Goal: Transaction & Acquisition: Obtain resource

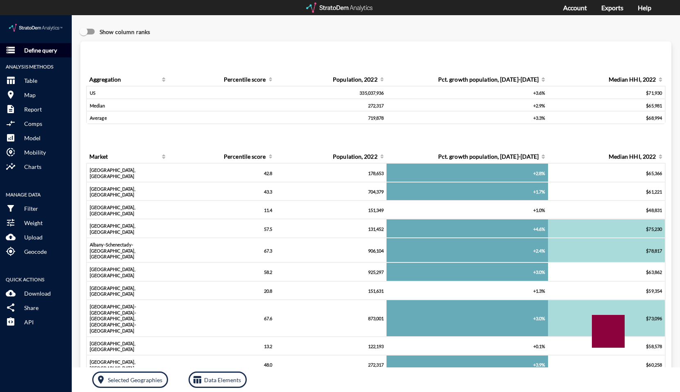
click p "Define query"
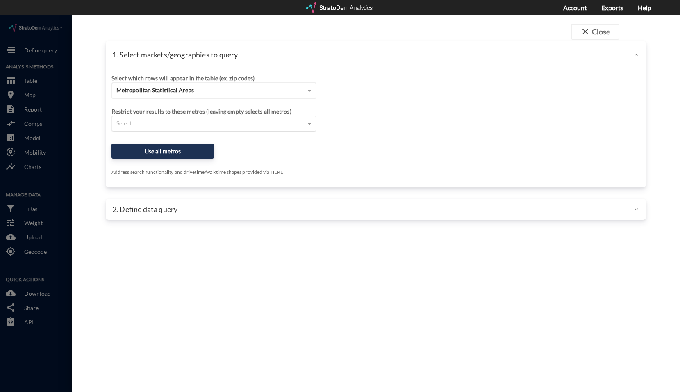
click div "Select..."
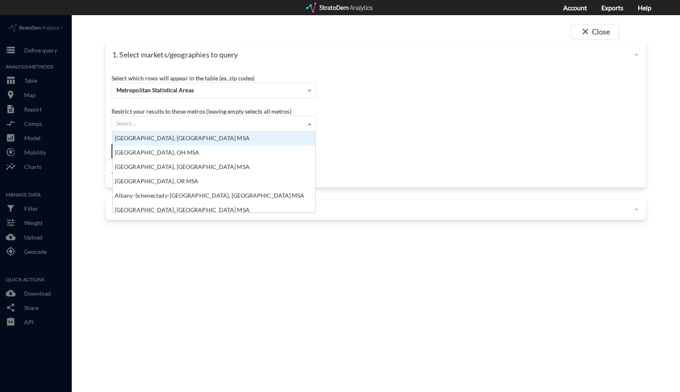
scroll to position [75, 198]
click div "Metropolitan Statistical Areas"
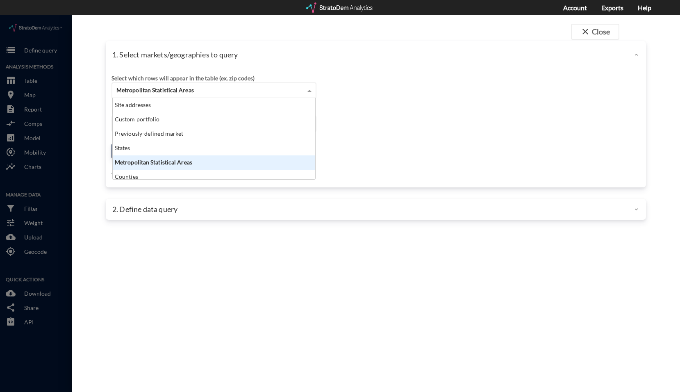
click span "Metropolitan Statistical Areas"
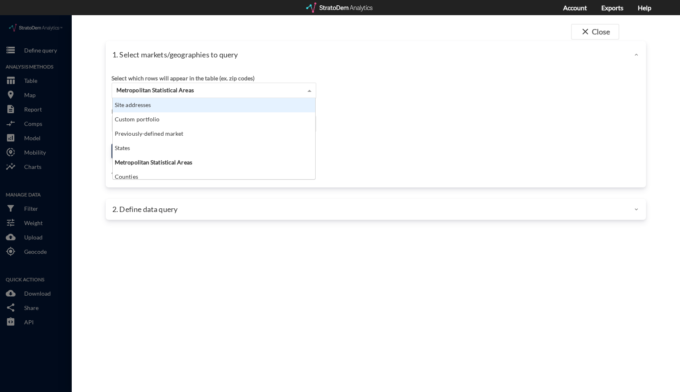
click div "Site addresses"
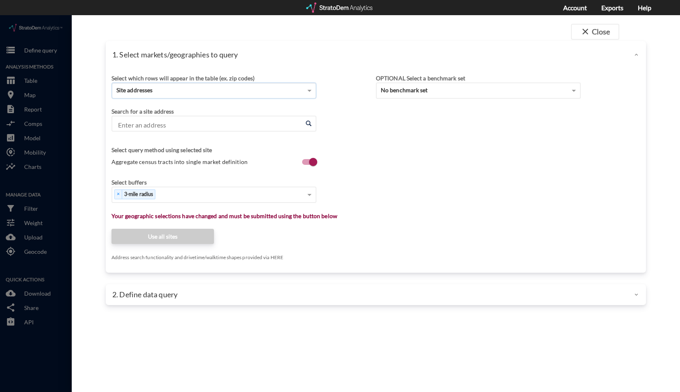
click input "Enter an address"
paste input "111 Silverette Cir, LaGrange, GA 30240"
click li "111 Silverette Cir, Lagrange, Georgia"
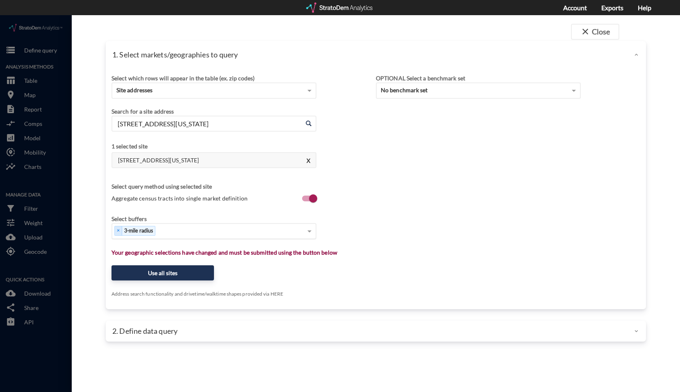
type input "111 Silverette Cir, Lagrange, Georgia"
click div "Select..."
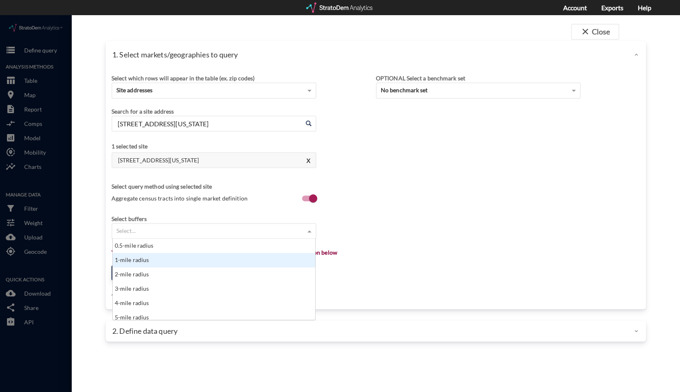
click div "1-mile radius"
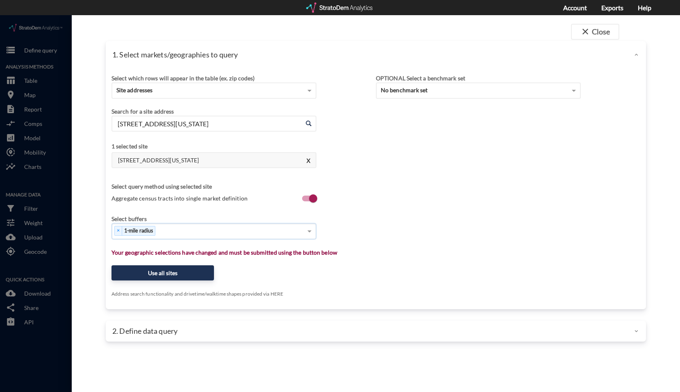
click div "× 1-mile radius"
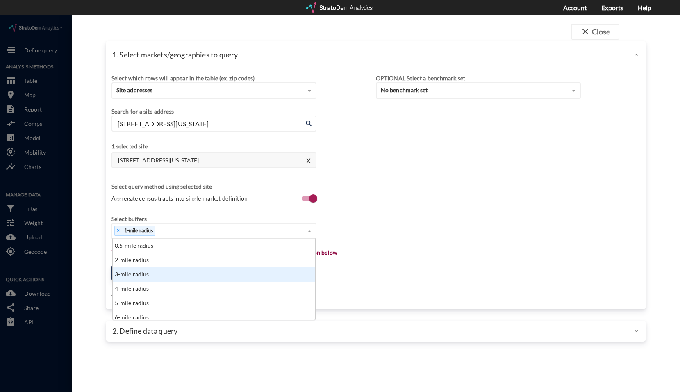
click div "3-mile radius"
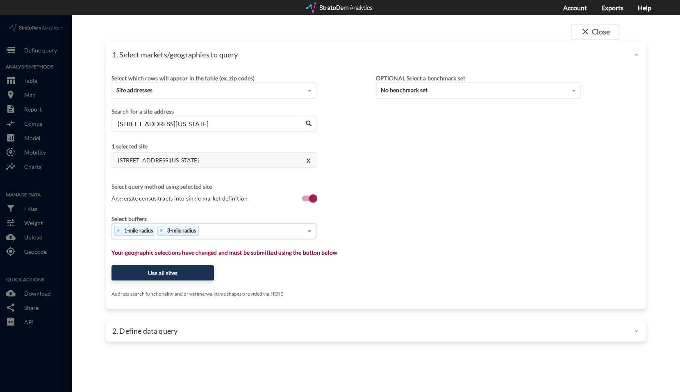
click div "× 1-mile radius × 3-mile radius"
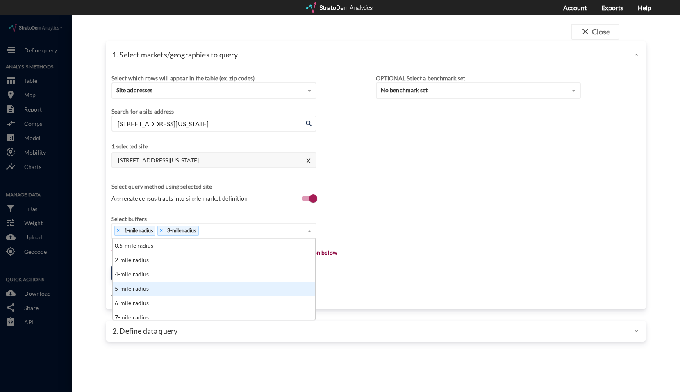
click div "5-mile radius"
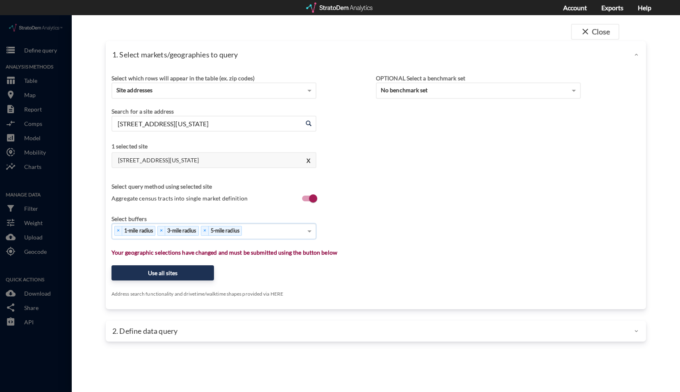
click div "× 1-mile radius × 3-mile radius × 5-mile radius"
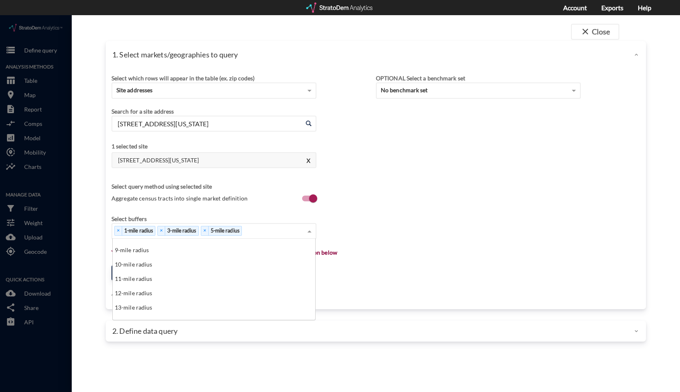
scroll to position [82, 0]
click div "10-mile radius"
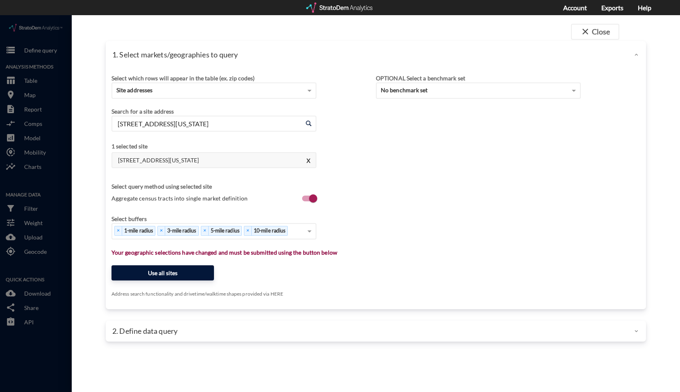
click button "Use all sites"
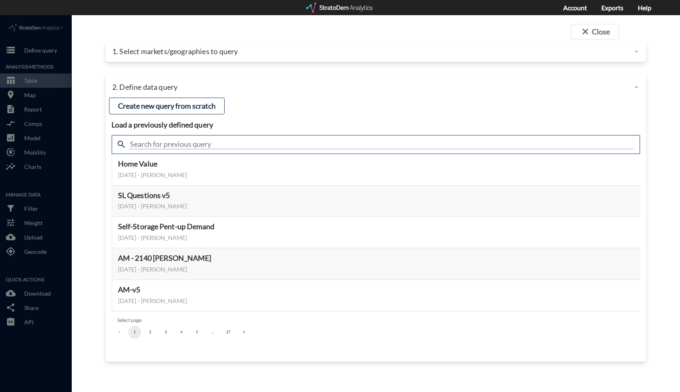
click input "text"
type input "housing"
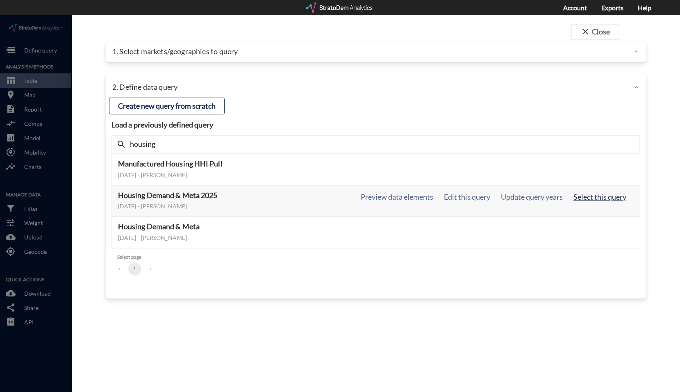
click button "Select this query"
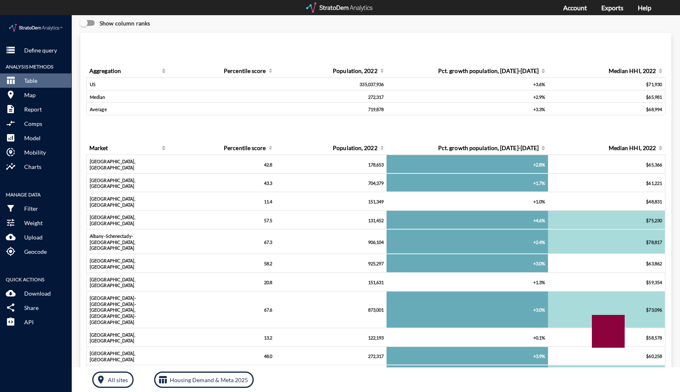
scroll to position [0, 0]
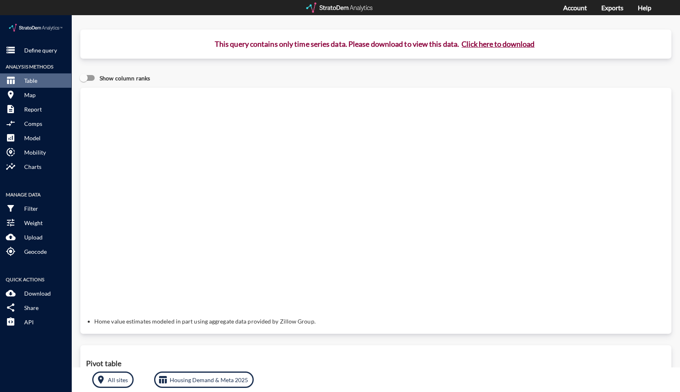
click button "Click here to download"
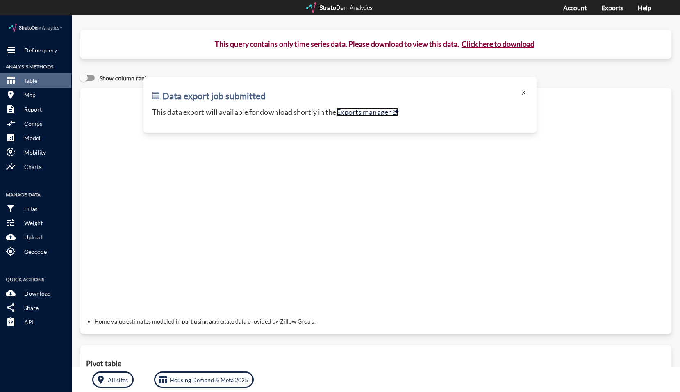
click link "Exports manager"
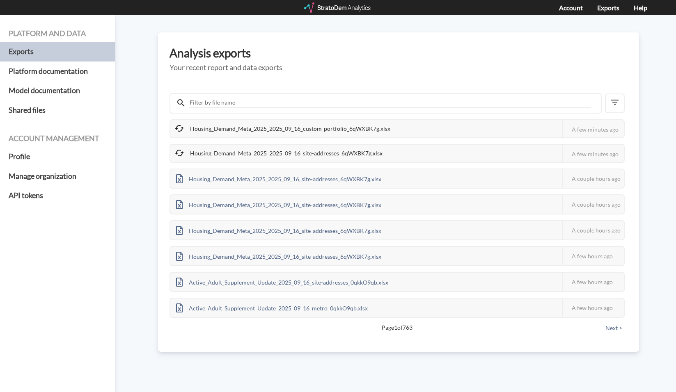
click at [639, 111] on div "Platform and data Exports Platform documentation Model documentation Shared fil…" at bounding box center [338, 203] width 676 height 377
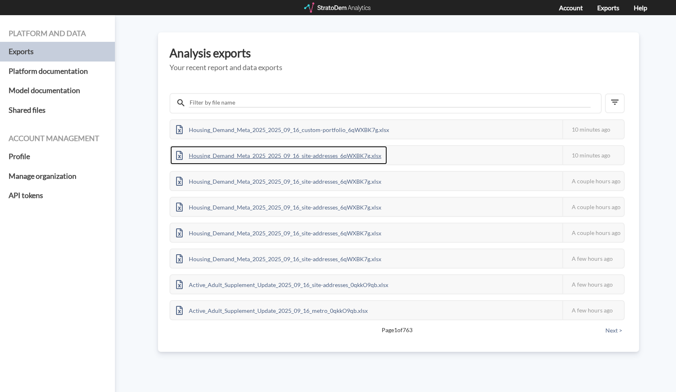
click at [335, 154] on div "Housing_Demand_Meta_2025_2025_09_16_site-addresses_6qWXBK7g.xlsx" at bounding box center [278, 155] width 217 height 18
